Goal: Information Seeking & Learning: Find specific fact

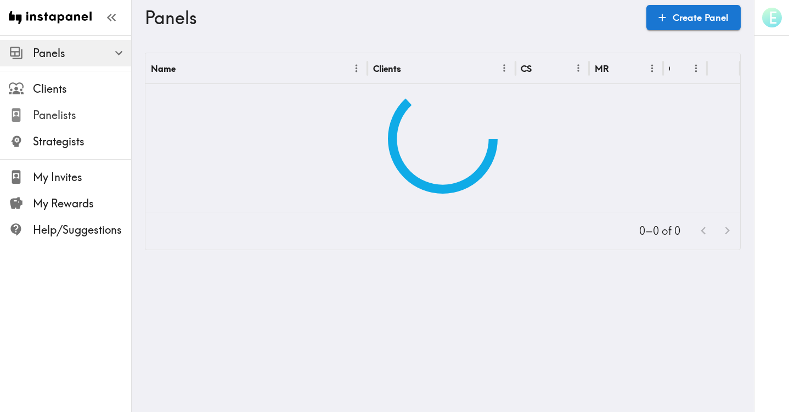
click at [57, 117] on span "Panelists" at bounding box center [82, 115] width 98 height 15
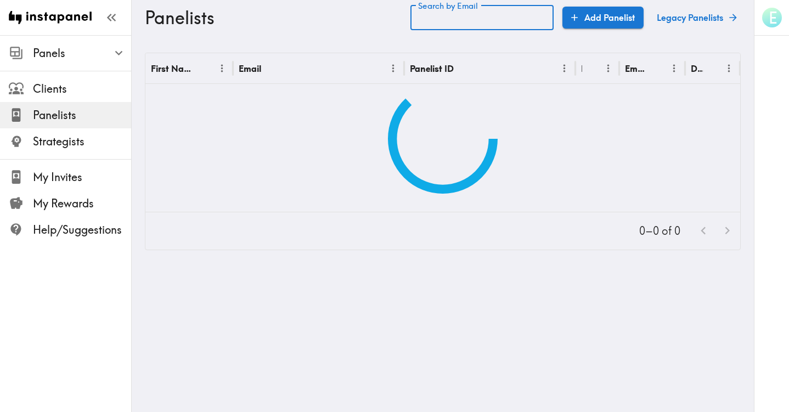
click at [466, 20] on input "Search by Email" at bounding box center [481, 17] width 143 height 25
paste input "text"
type input "[EMAIL_ADDRESS][DOMAIN_NAME]"
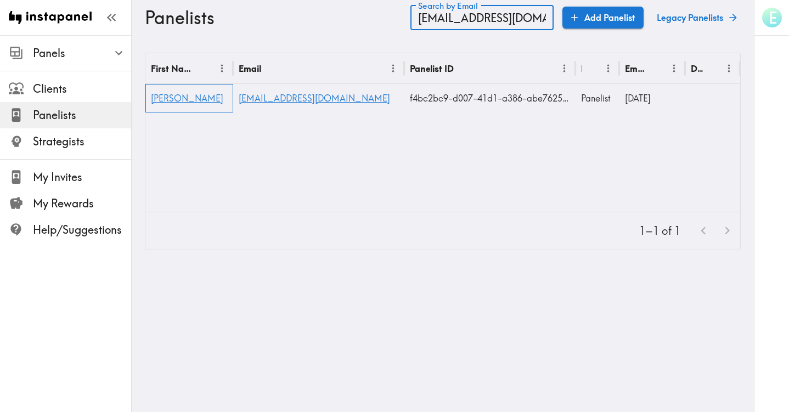
click at [163, 105] on div "[PERSON_NAME]" at bounding box center [189, 98] width 88 height 29
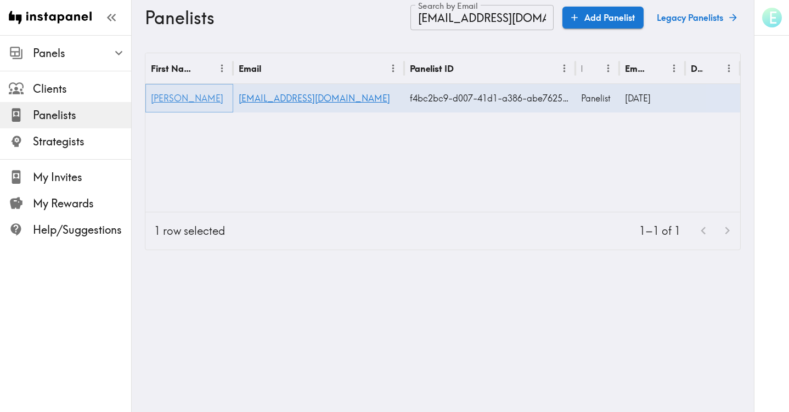
click at [164, 99] on span "[PERSON_NAME]" at bounding box center [187, 98] width 72 height 11
